Goal: Navigation & Orientation: Find specific page/section

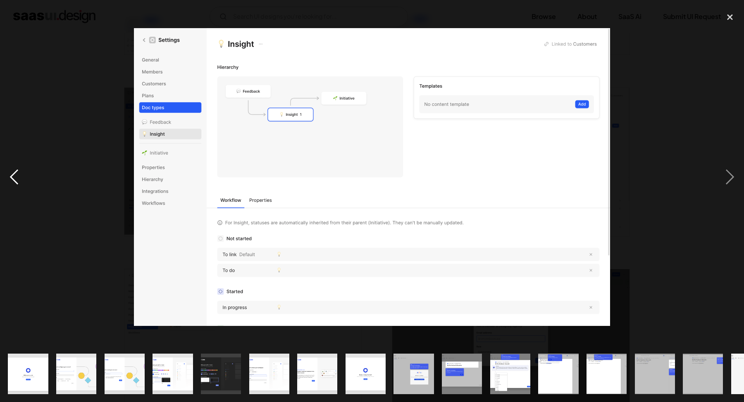
scroll to position [0, 421]
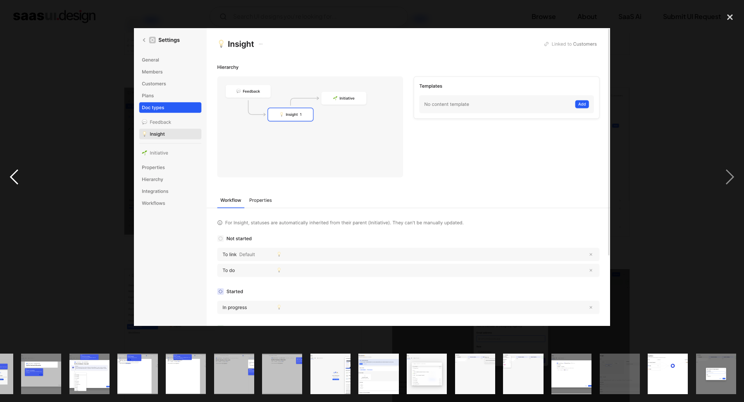
click at [11, 172] on div "previous image" at bounding box center [14, 176] width 28 height 337
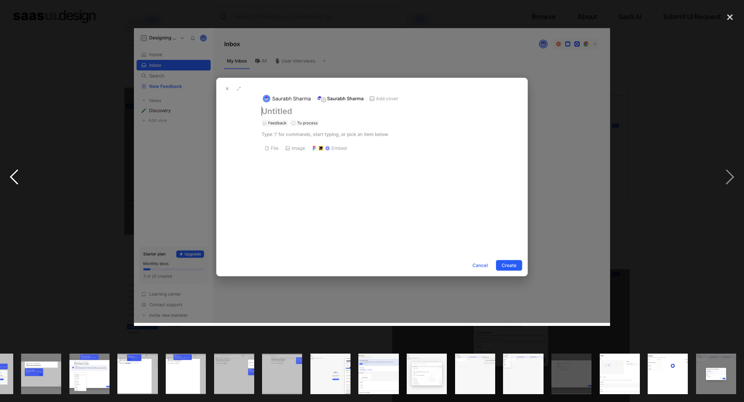
click at [11, 172] on div "previous image" at bounding box center [14, 176] width 28 height 337
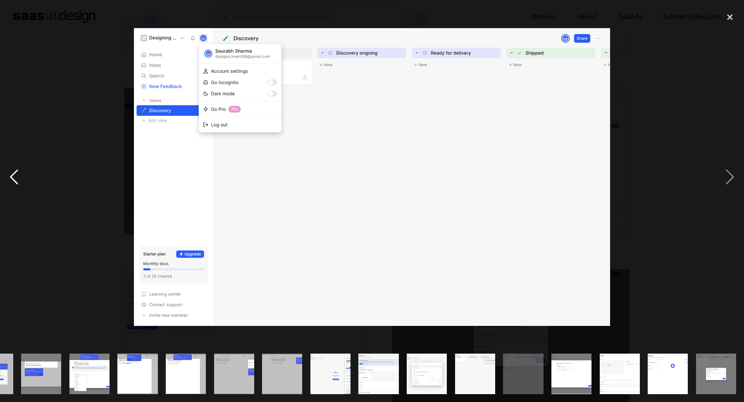
click at [11, 172] on div "previous image" at bounding box center [14, 176] width 28 height 337
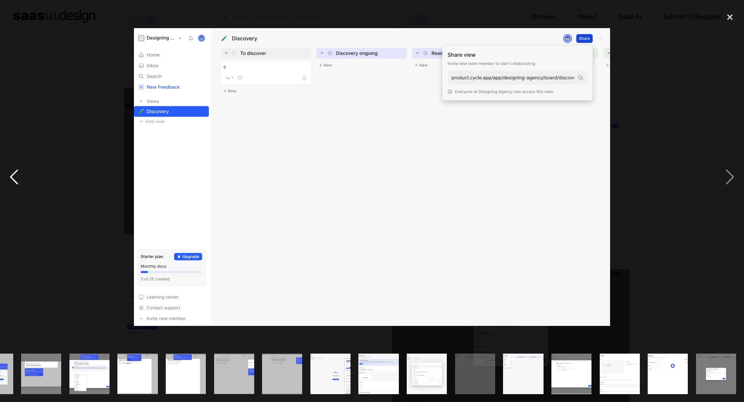
click at [11, 172] on div "previous image" at bounding box center [14, 176] width 28 height 337
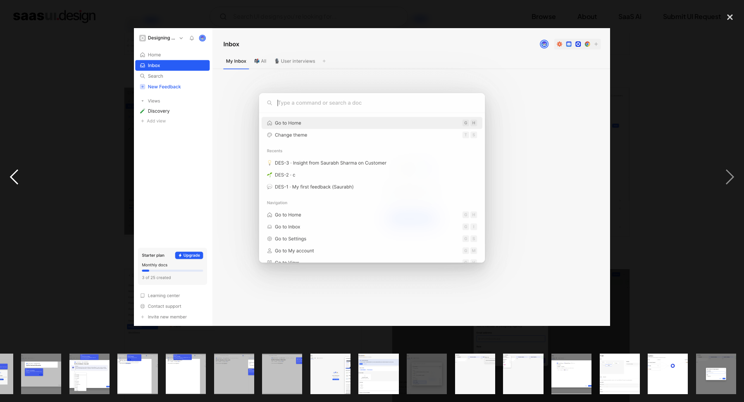
click at [11, 172] on div "previous image" at bounding box center [14, 176] width 28 height 337
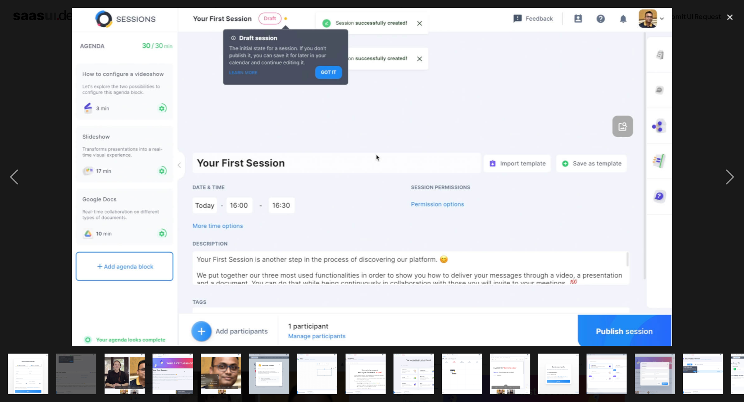
scroll to position [248, 0]
click at [17, 182] on div "previous image" at bounding box center [14, 176] width 28 height 337
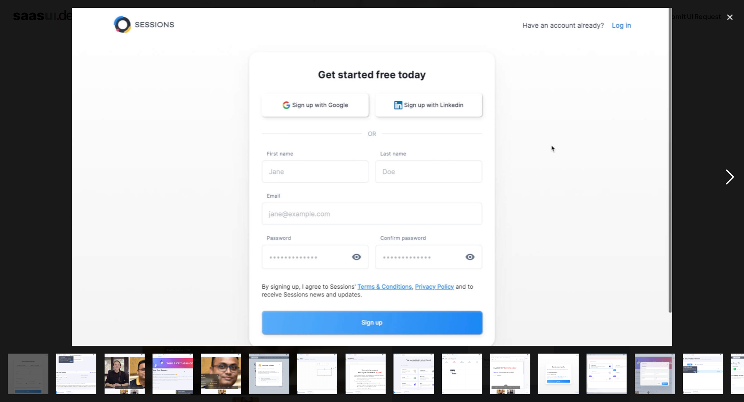
click at [727, 181] on div "next image" at bounding box center [729, 176] width 28 height 337
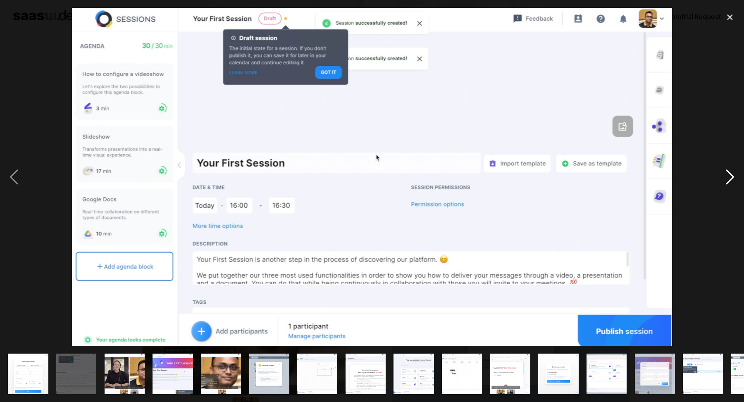
click at [727, 181] on div "next image" at bounding box center [729, 176] width 28 height 337
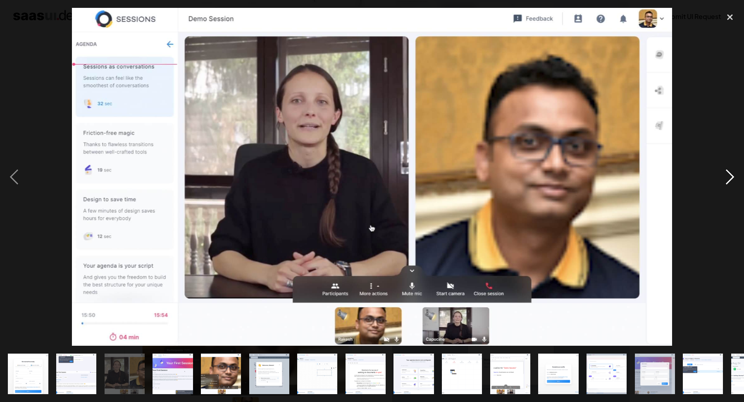
click at [727, 181] on div "next image" at bounding box center [729, 176] width 28 height 337
